Goal: Find specific page/section: Find specific page/section

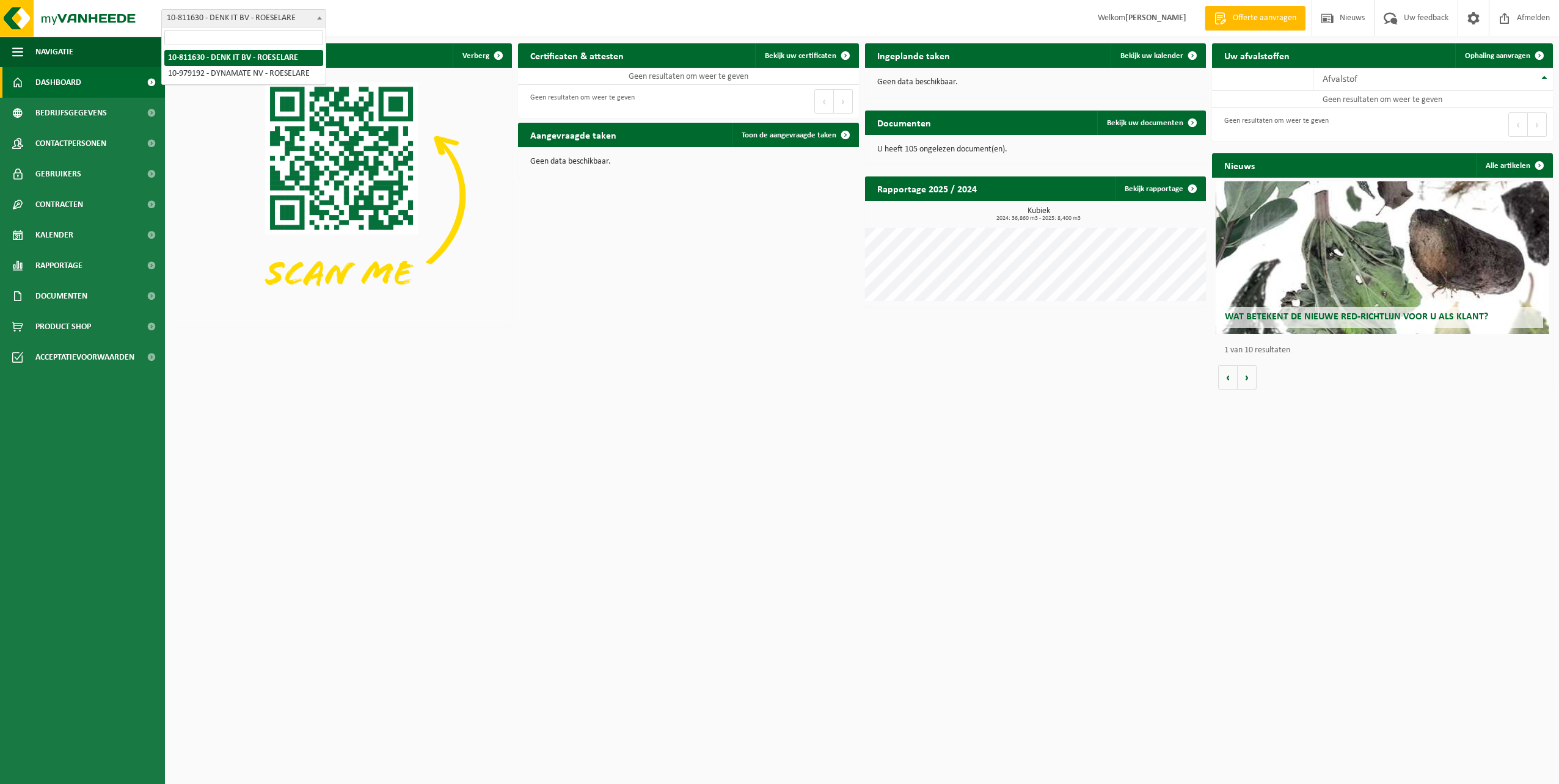
click at [317, 22] on span at bounding box center [319, 17] width 12 height 16
select select "160553"
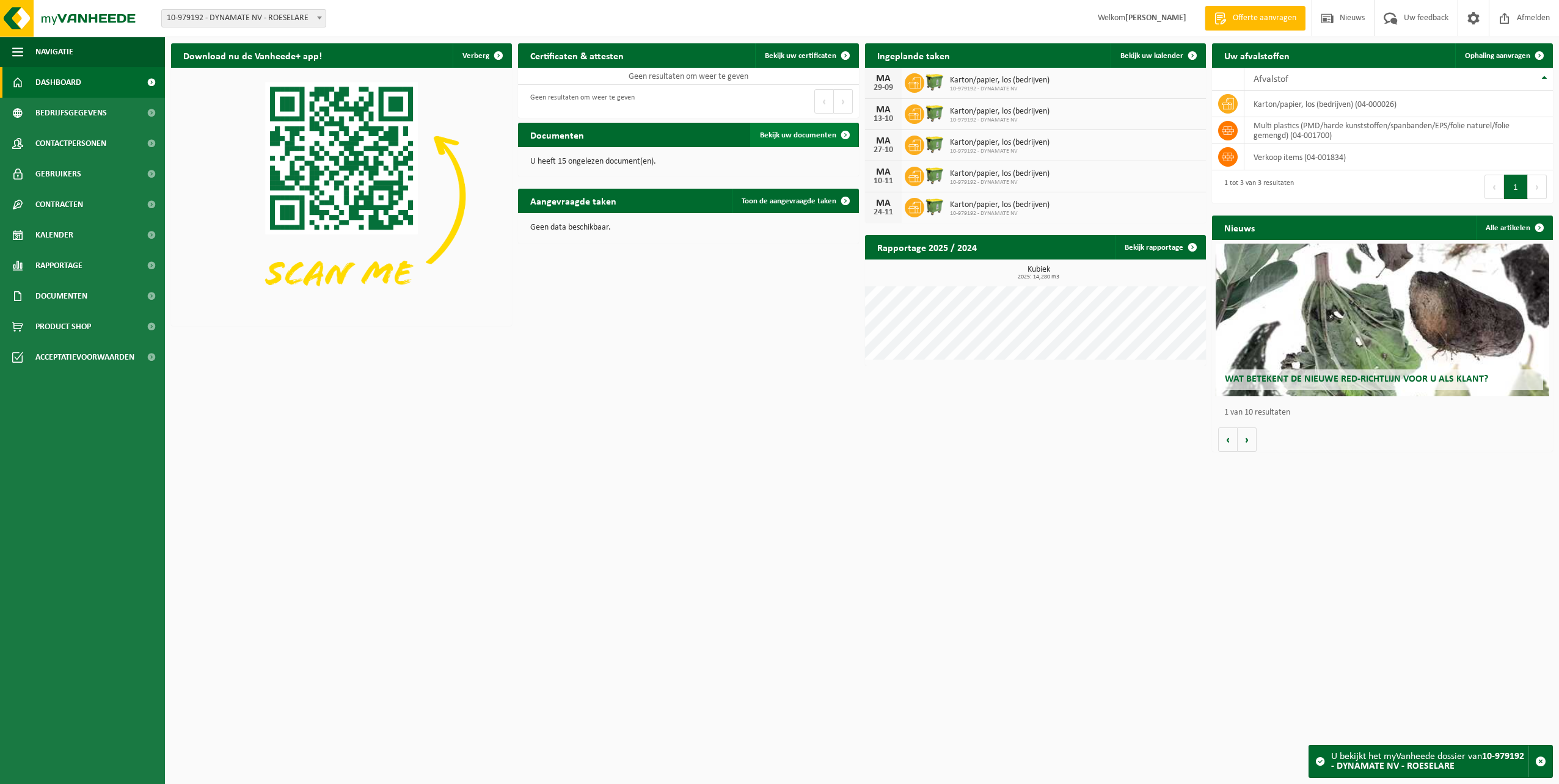
click at [792, 134] on span "Bekijk uw documenten" at bounding box center [798, 135] width 76 height 8
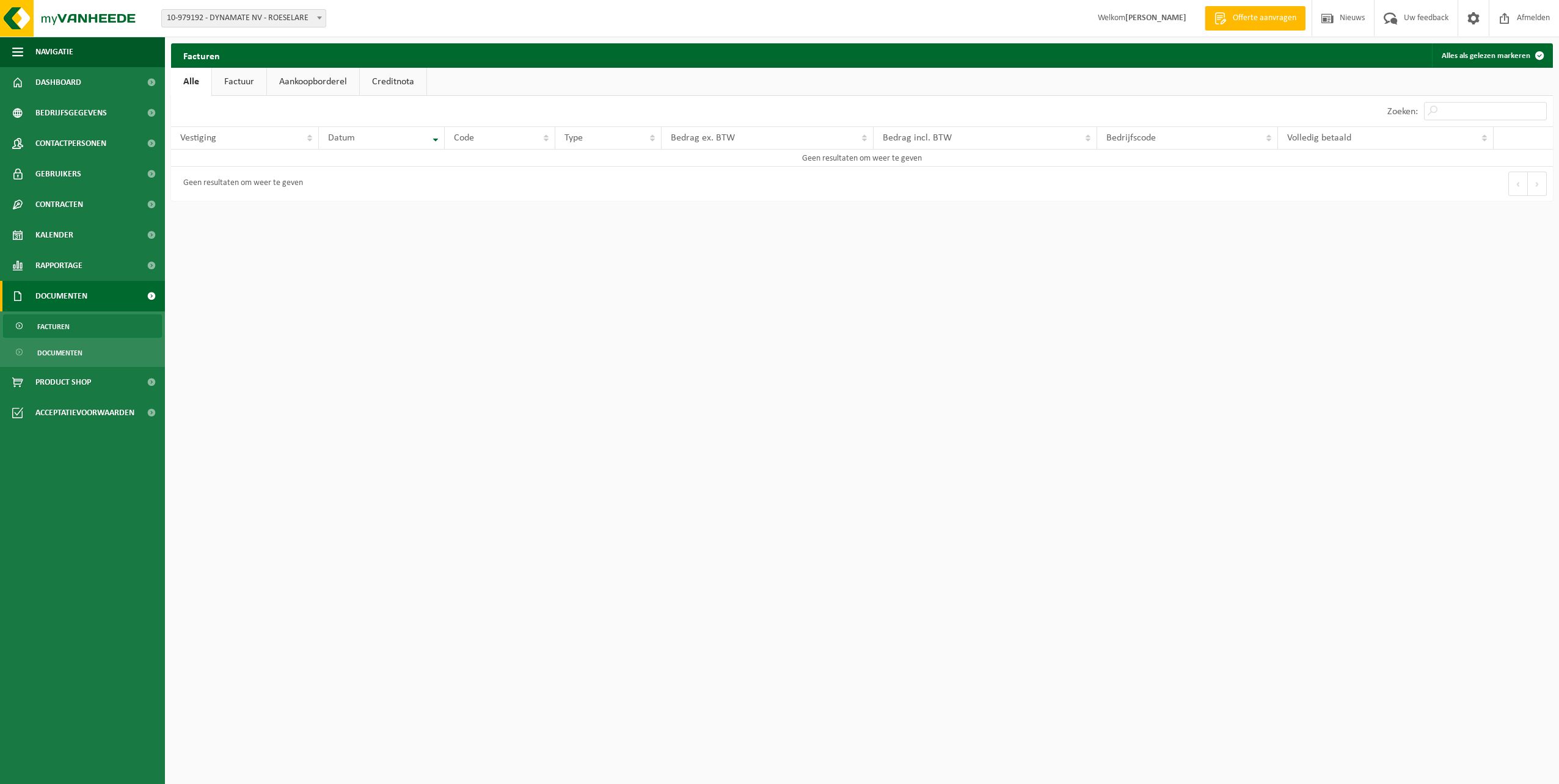
click at [305, 87] on link "Aankoopborderel" at bounding box center [313, 82] width 92 height 28
click at [243, 85] on link "Factuur" at bounding box center [238, 82] width 54 height 28
click at [82, 206] on span "Contracten" at bounding box center [59, 204] width 48 height 31
